Goal: Task Accomplishment & Management: Complete application form

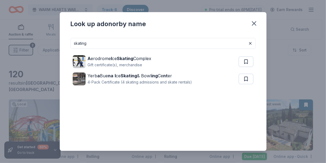
click at [109, 43] on input "skating" at bounding box center [163, 43] width 185 height 11
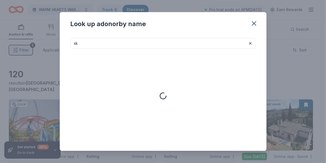
type input "s"
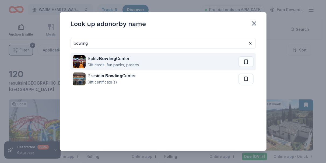
click at [101, 65] on div "Gift cards, fun packs, passes" at bounding box center [113, 65] width 51 height 6
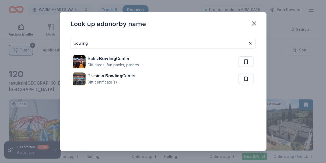
click at [106, 41] on input "bowling" at bounding box center [163, 43] width 185 height 11
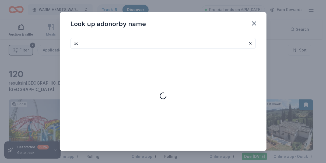
type input "b"
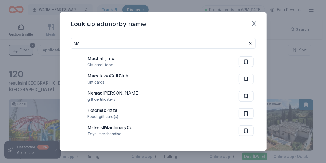
type input "M"
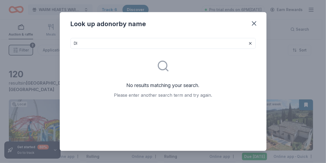
type input "D"
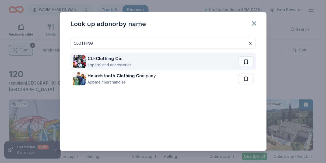
click at [98, 64] on div "apparel and accessories" at bounding box center [110, 65] width 44 height 6
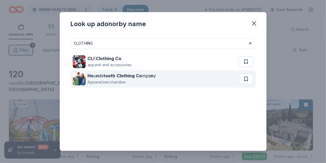
click at [115, 79] on div "Apparel/merchandise" at bounding box center [122, 82] width 68 height 6
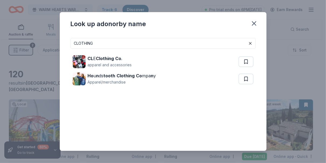
click at [100, 44] on input "CLOTHING" at bounding box center [163, 43] width 185 height 11
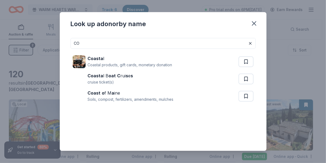
type input "C"
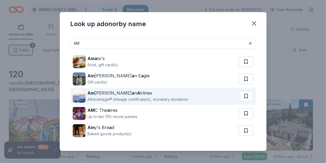
click at [105, 99] on div "AAdvantage® mileage certificate(s), monetary donations" at bounding box center [138, 99] width 101 height 6
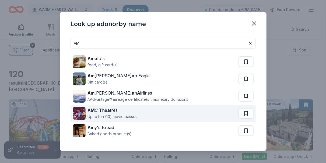
click at [117, 113] on div "AM C The a tres" at bounding box center [113, 110] width 50 height 6
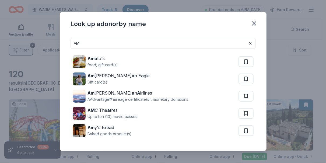
click at [91, 40] on input "AM" at bounding box center [163, 43] width 185 height 11
type input "A"
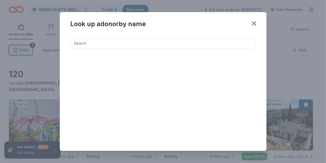
click at [97, 45] on input at bounding box center [163, 43] width 185 height 11
type input "b"
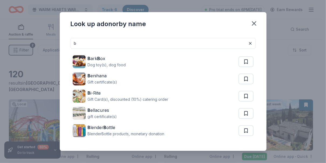
click at [90, 45] on input "b" at bounding box center [163, 43] width 185 height 11
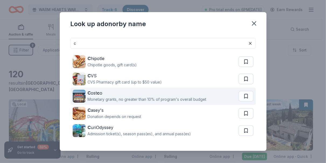
type input "c"
click at [121, 96] on div "Monetary grants, no greater than 10% of program's overall budget" at bounding box center [147, 99] width 119 height 6
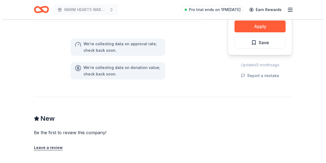
scroll to position [269, 0]
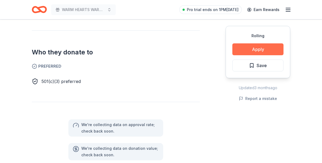
click at [253, 49] on button "Apply" at bounding box center [257, 49] width 51 height 12
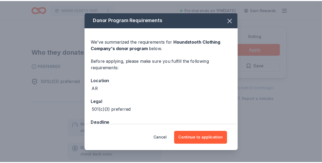
scroll to position [0, 0]
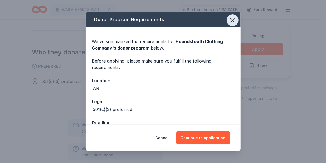
click at [229, 19] on icon "button" at bounding box center [233, 20] width 8 height 8
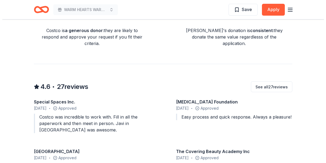
scroll to position [484, 0]
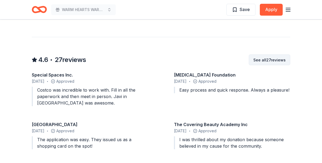
click at [269, 56] on button "See all 27 reviews" at bounding box center [269, 59] width 41 height 11
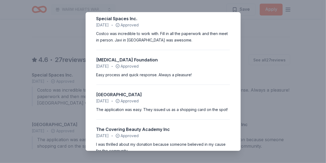
scroll to position [0, 0]
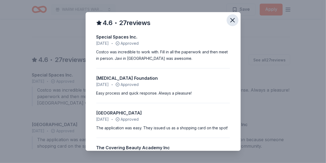
click at [231, 20] on icon "button" at bounding box center [233, 20] width 8 height 8
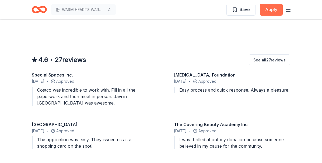
click at [269, 11] on button "Apply" at bounding box center [271, 10] width 23 height 12
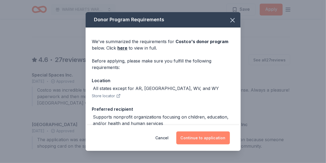
click at [205, 139] on button "Continue to application" at bounding box center [203, 137] width 54 height 13
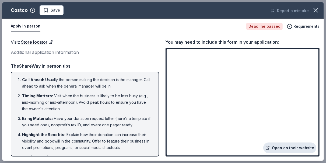
click at [285, 147] on link "Open on their website" at bounding box center [289, 147] width 53 height 11
